Goal: Go to known website: Go to known website

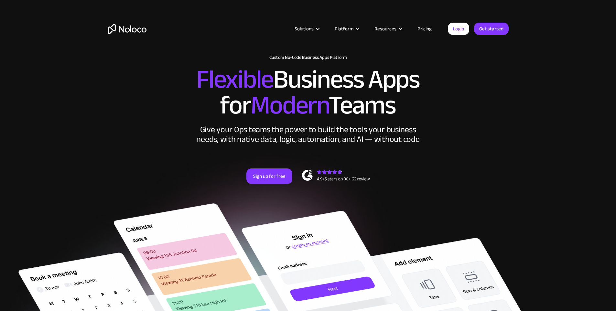
click at [440, 20] on div "Solutions Use Cases Business Types Project Management Keep track of customers, …" at bounding box center [308, 35] width 414 height 38
click at [460, 30] on link "Login" at bounding box center [458, 29] width 21 height 12
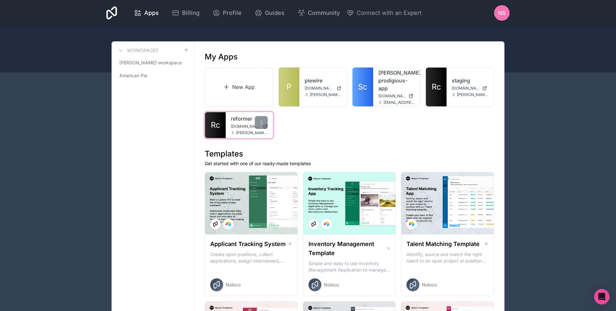
click at [236, 125] on span "[DOMAIN_NAME]" at bounding box center [245, 126] width 29 height 5
